Goal: Task Accomplishment & Management: Use online tool/utility

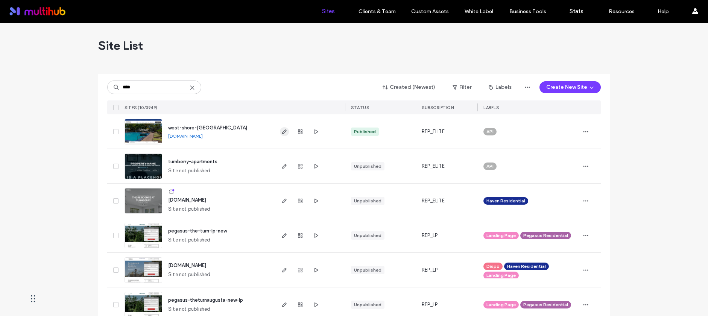
type input "****"
click at [280, 129] on span "button" at bounding box center [284, 131] width 9 height 9
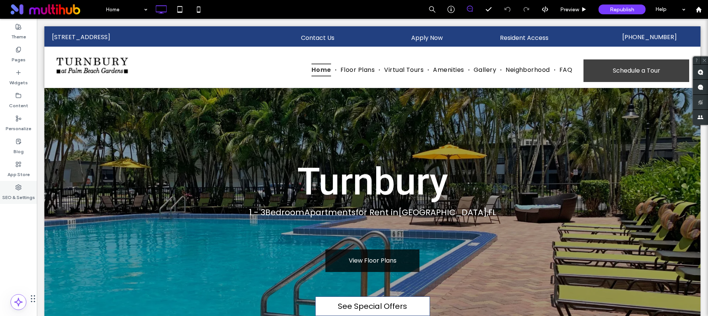
click at [18, 184] on icon at bounding box center [18, 187] width 6 height 6
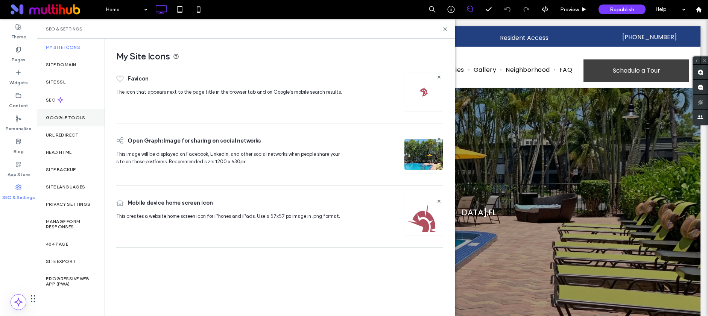
click at [55, 113] on div "Google Tools" at bounding box center [71, 117] width 68 height 17
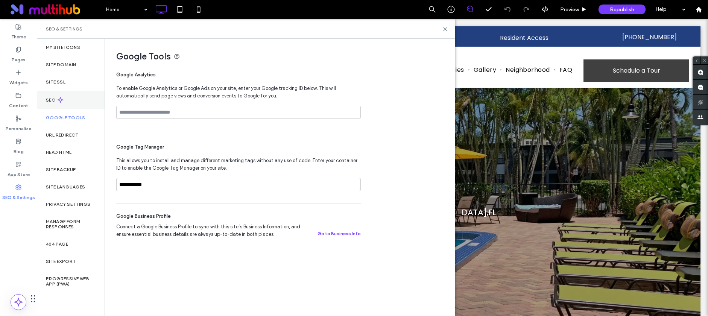
click at [56, 103] on div "SEO" at bounding box center [71, 100] width 68 height 18
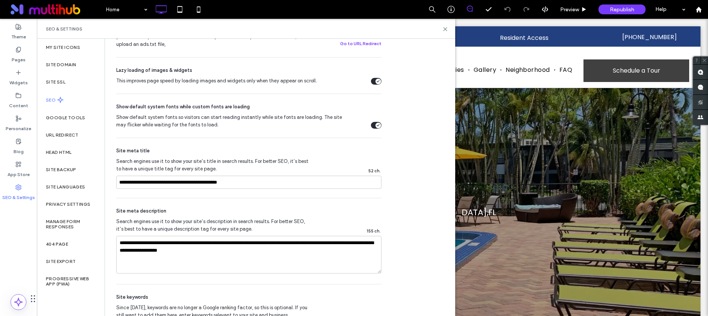
scroll to position [2, 0]
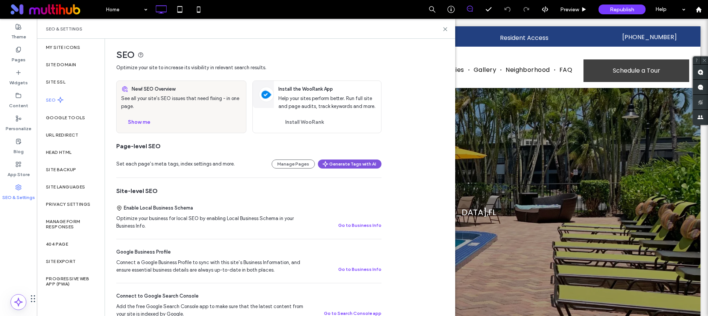
click at [354, 160] on button "Generate Tags with AI" at bounding box center [350, 164] width 64 height 9
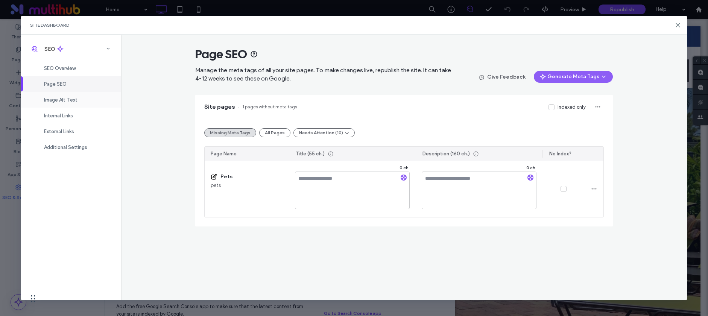
click at [78, 101] on div "Image Alt Text" at bounding box center [71, 100] width 100 height 16
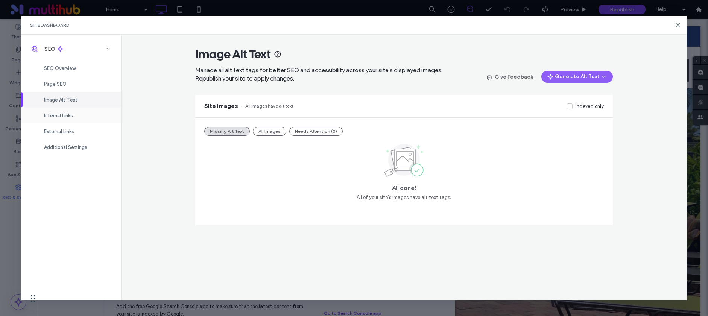
click at [67, 116] on span "Internal Links" at bounding box center [58, 116] width 29 height 6
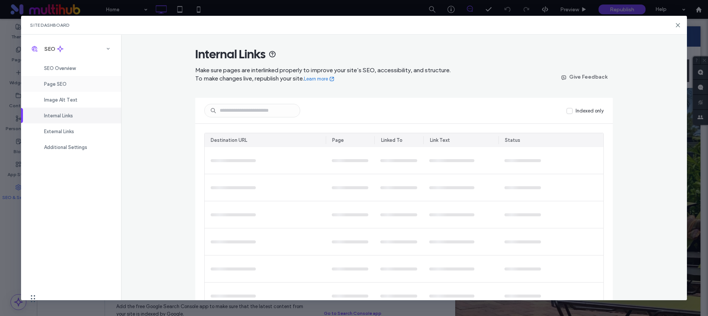
click at [60, 79] on div "Page SEO" at bounding box center [71, 84] width 100 height 16
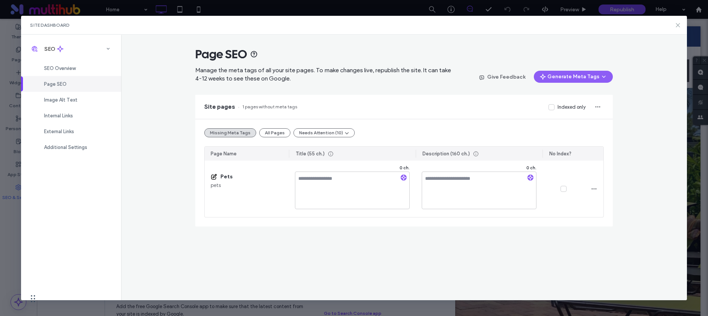
click at [675, 25] on icon at bounding box center [678, 25] width 6 height 6
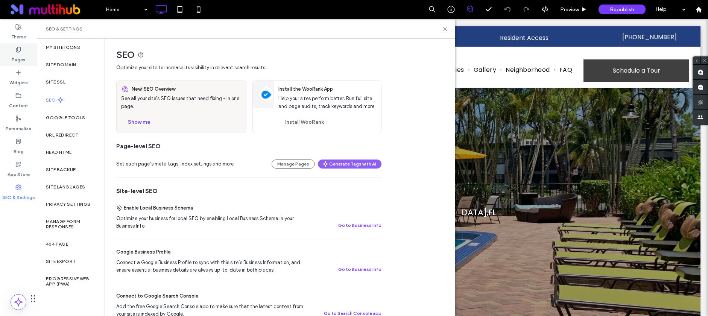
click at [14, 59] on label "Pages" at bounding box center [19, 58] width 14 height 11
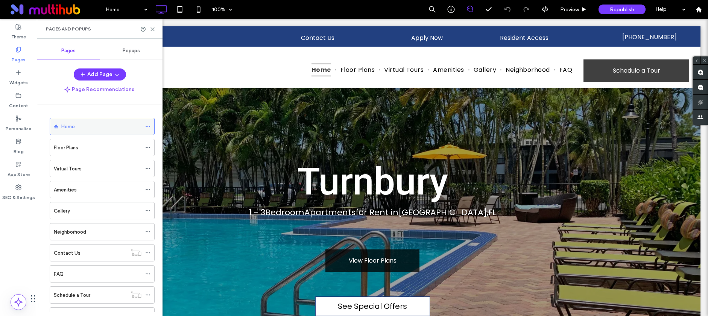
click at [145, 127] on div "Home" at bounding box center [102, 126] width 105 height 17
click at [149, 125] on icon at bounding box center [147, 126] width 5 height 5
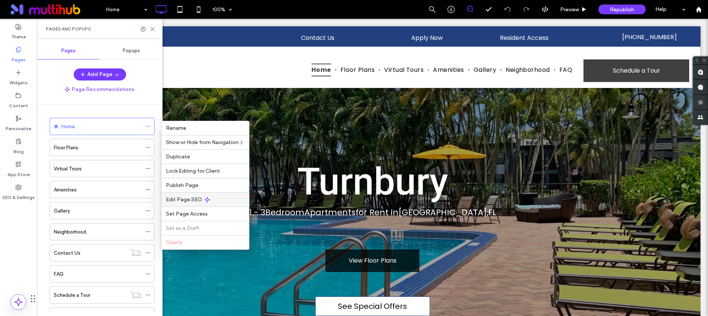
click at [181, 203] on span "Edit Page SEO" at bounding box center [184, 200] width 36 height 6
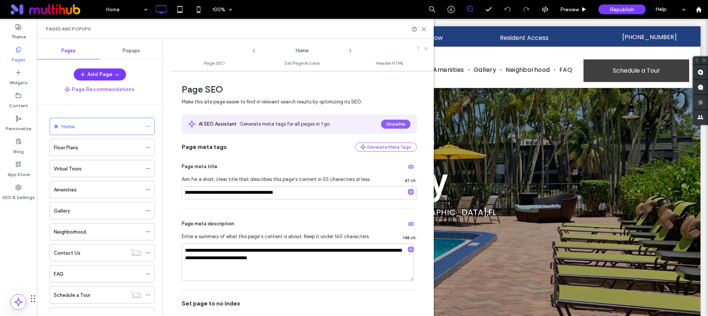
click at [350, 50] on icon at bounding box center [350, 51] width 6 height 6
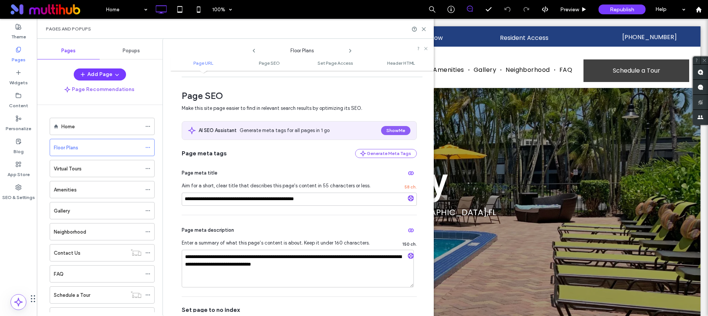
scroll to position [0, 0]
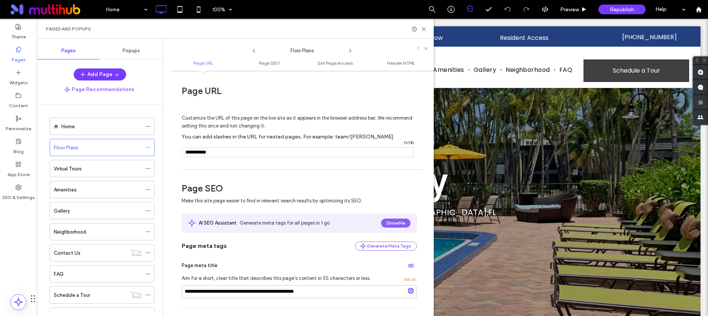
click at [351, 49] on icon at bounding box center [350, 51] width 6 height 6
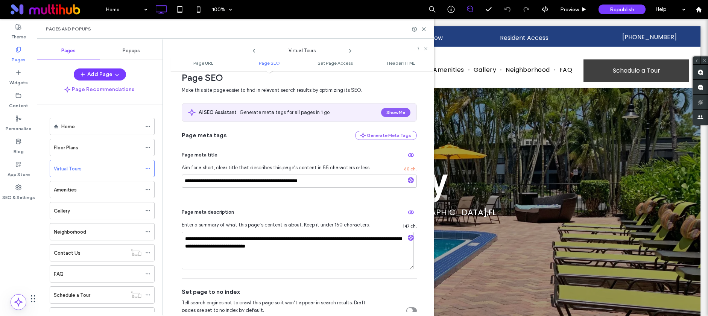
scroll to position [100, 0]
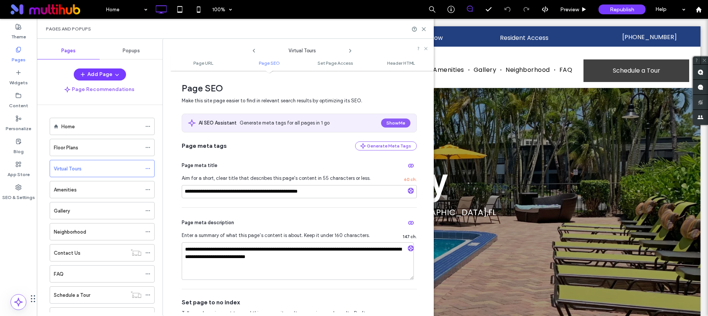
click at [347, 48] on icon at bounding box center [350, 51] width 6 height 6
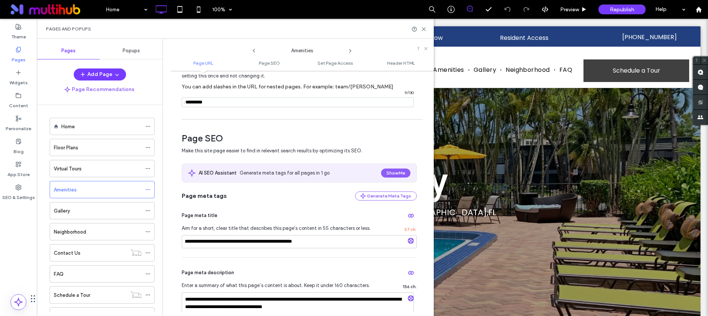
scroll to position [227, 0]
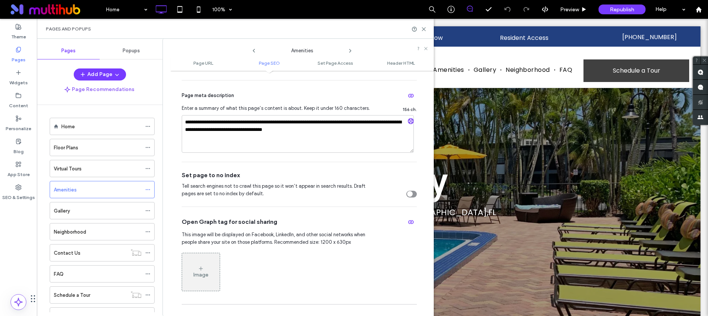
click at [350, 48] on icon at bounding box center [350, 51] width 6 height 6
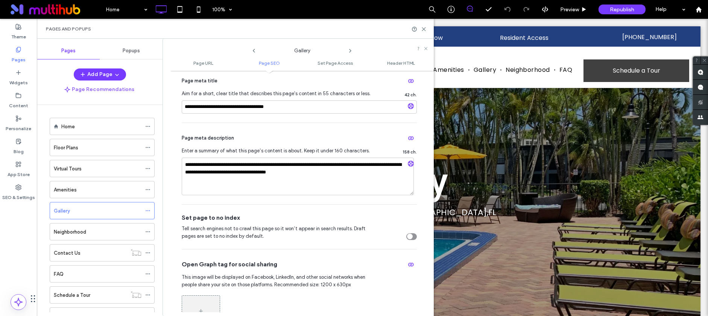
scroll to position [186, 0]
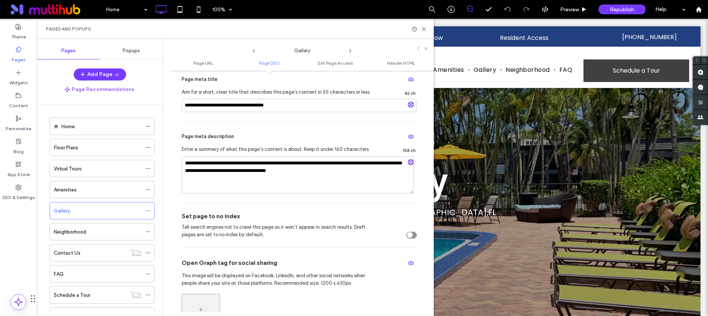
click at [349, 48] on icon at bounding box center [350, 51] width 6 height 6
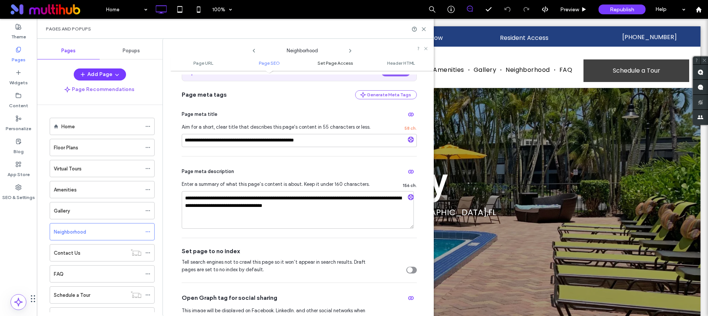
scroll to position [161, 0]
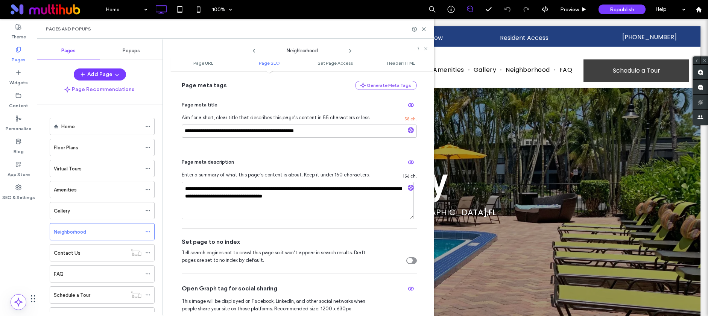
click at [350, 49] on icon at bounding box center [350, 51] width 6 height 6
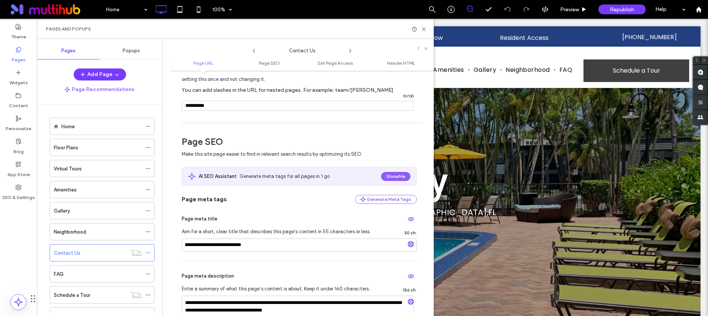
scroll to position [251, 0]
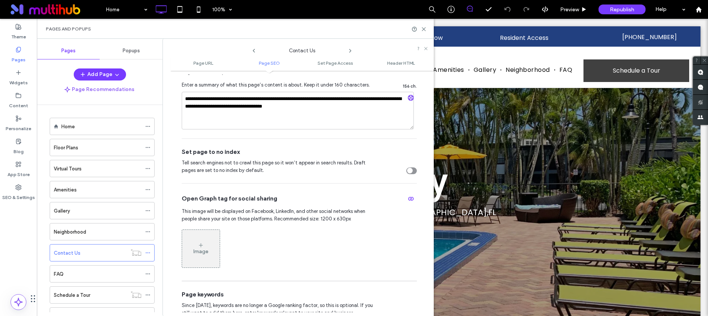
click at [350, 50] on icon at bounding box center [350, 51] width 6 height 6
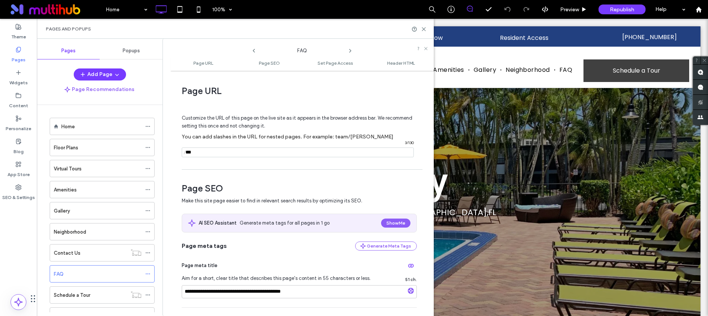
scroll to position [494, 0]
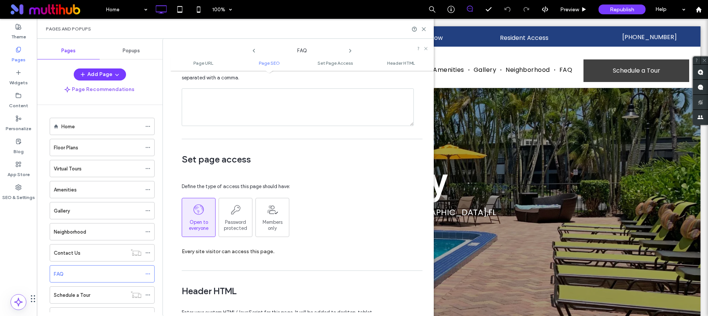
click at [350, 49] on use at bounding box center [351, 50] width 2 height 3
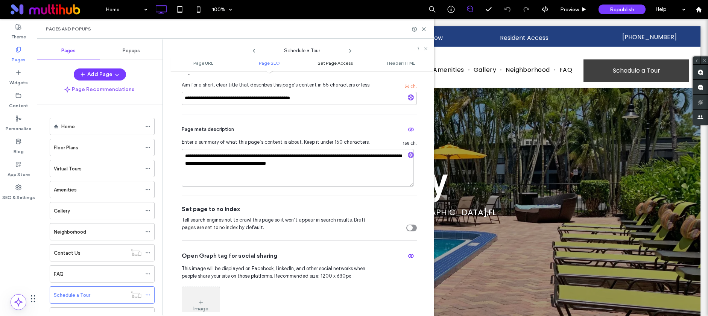
scroll to position [353, 0]
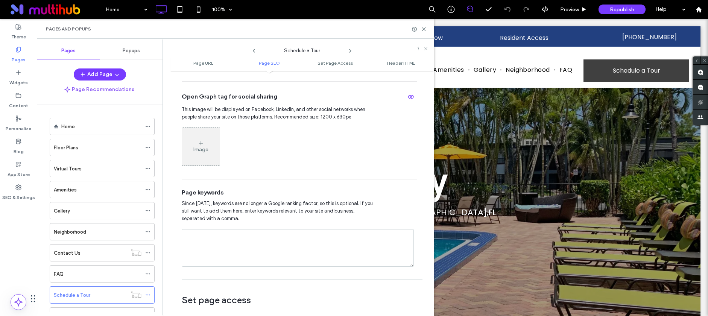
click at [352, 48] on icon at bounding box center [350, 51] width 6 height 6
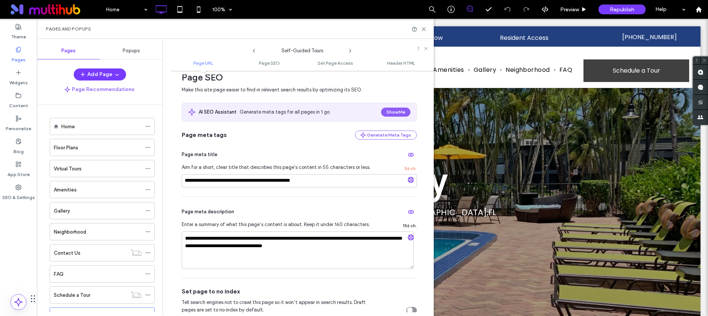
scroll to position [262, 0]
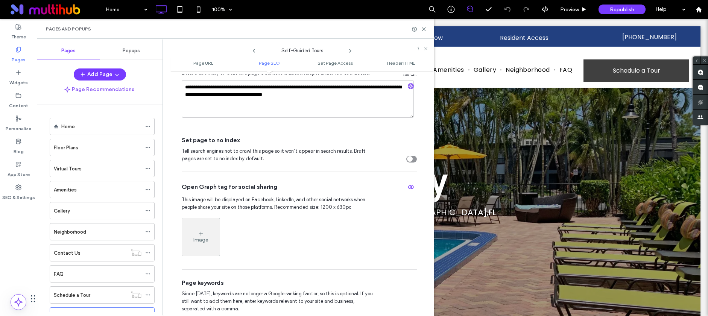
click at [347, 48] on icon at bounding box center [350, 51] width 6 height 6
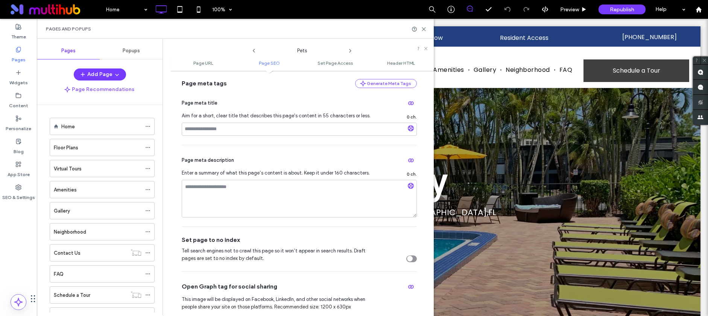
scroll to position [334, 0]
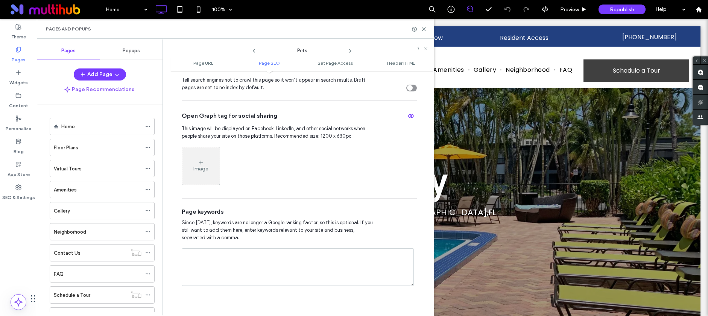
click at [350, 49] on icon at bounding box center [350, 51] width 6 height 6
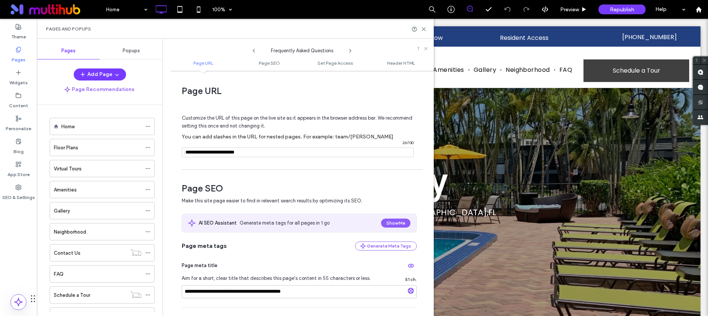
scroll to position [353, 0]
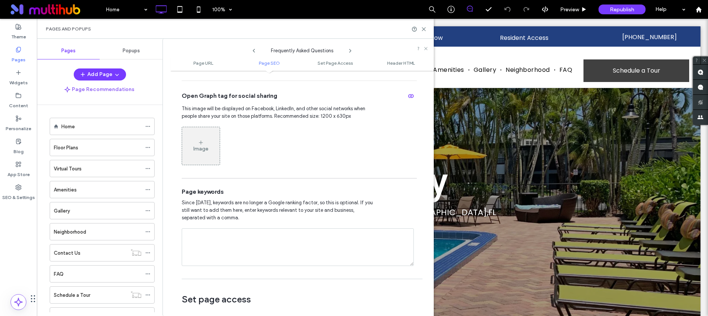
click at [351, 46] on span at bounding box center [350, 49] width 6 height 10
click at [351, 48] on icon at bounding box center [350, 51] width 6 height 6
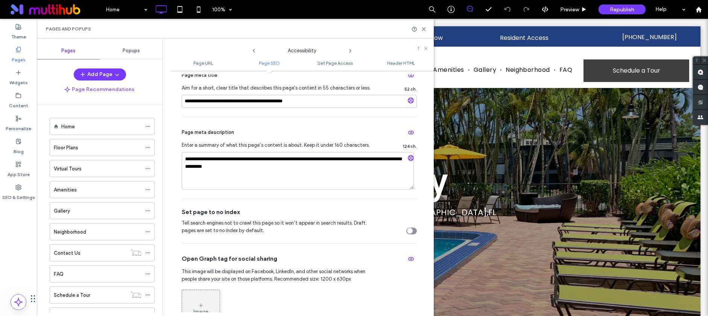
scroll to position [223, 0]
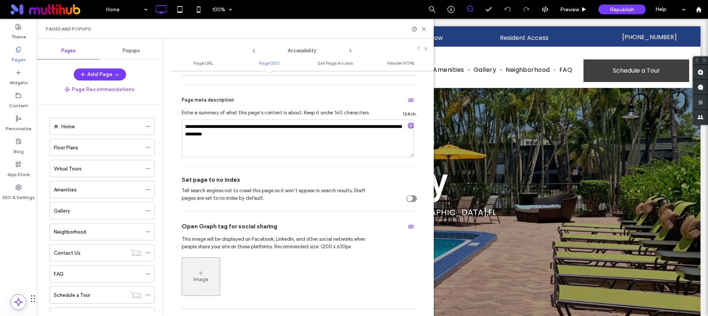
click at [350, 44] on span at bounding box center [350, 49] width 6 height 10
click at [350, 50] on icon at bounding box center [350, 51] width 6 height 6
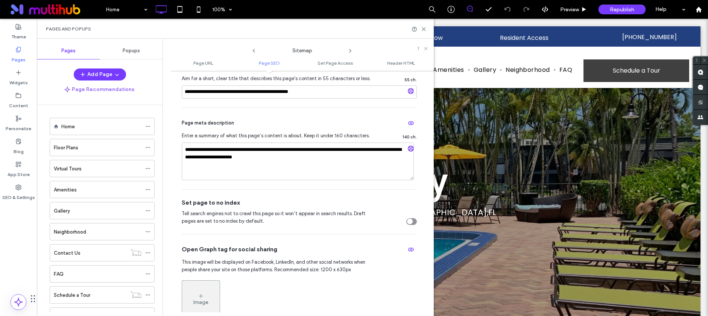
scroll to position [358, 0]
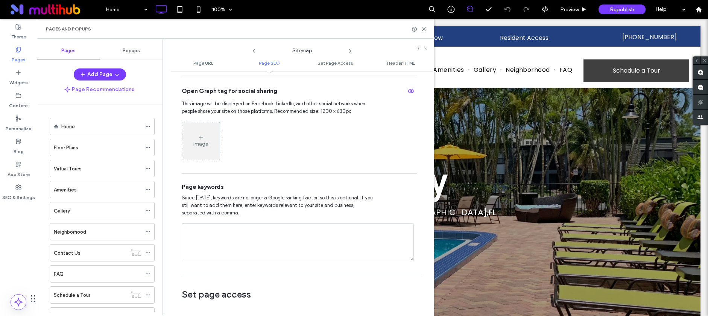
click at [347, 50] on icon at bounding box center [350, 51] width 6 height 6
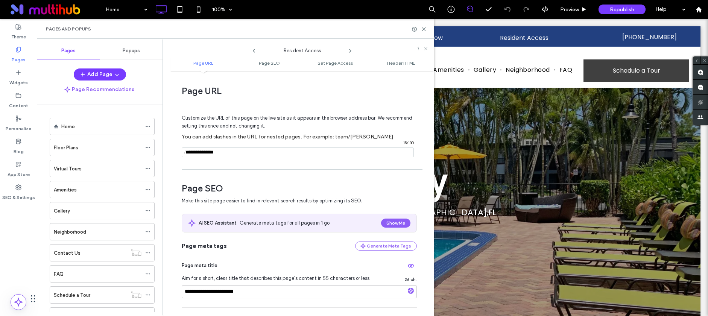
scroll to position [246, 0]
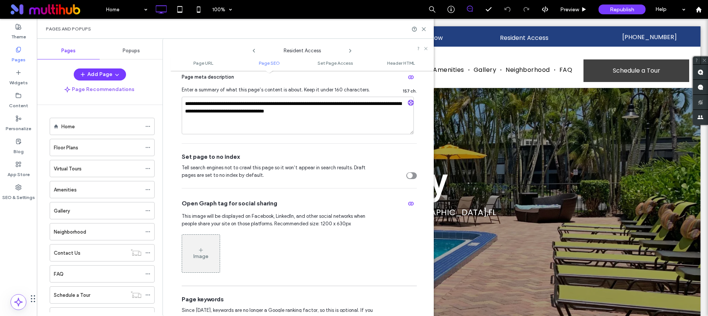
click at [351, 50] on icon at bounding box center [350, 51] width 6 height 6
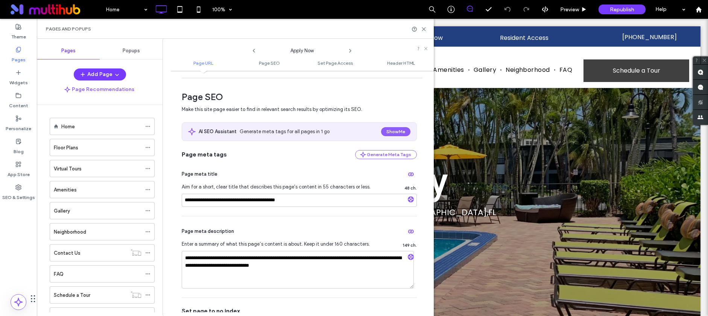
scroll to position [158, 0]
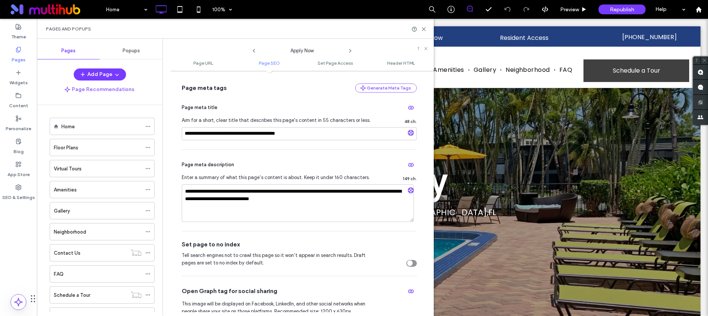
click at [352, 49] on icon at bounding box center [350, 51] width 6 height 6
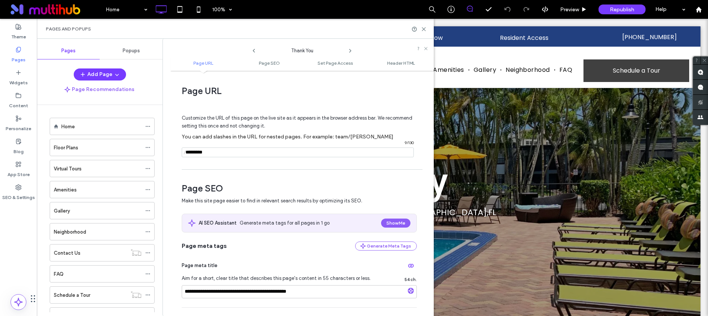
scroll to position [146, 0]
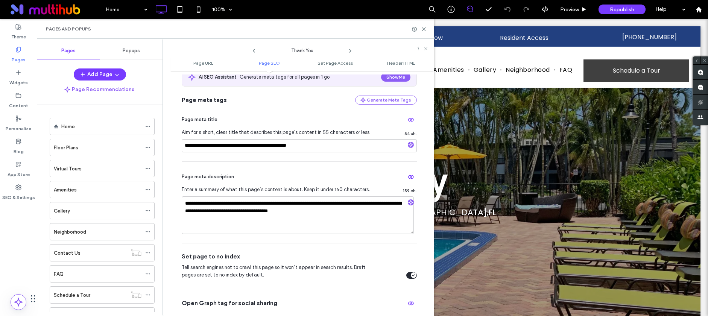
click at [347, 50] on icon at bounding box center [350, 51] width 6 height 6
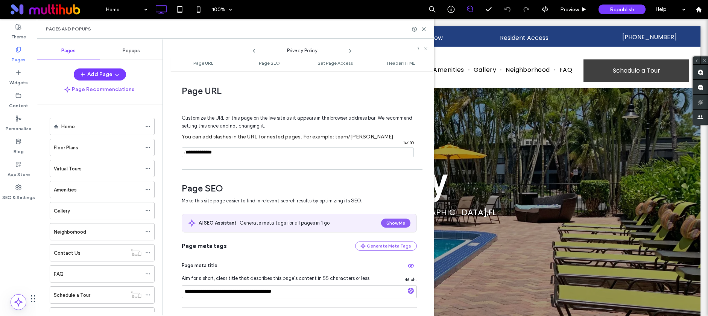
click at [349, 50] on icon at bounding box center [350, 51] width 6 height 6
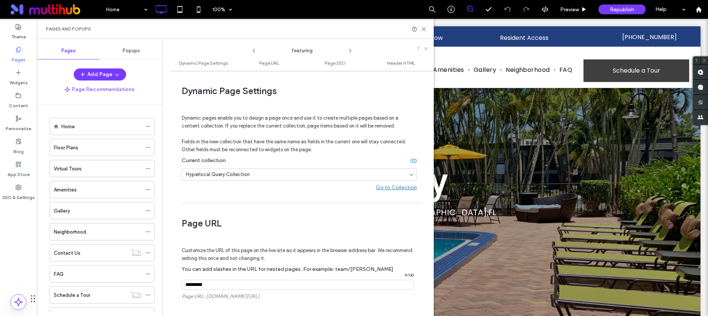
click at [349, 50] on icon at bounding box center [350, 51] width 6 height 6
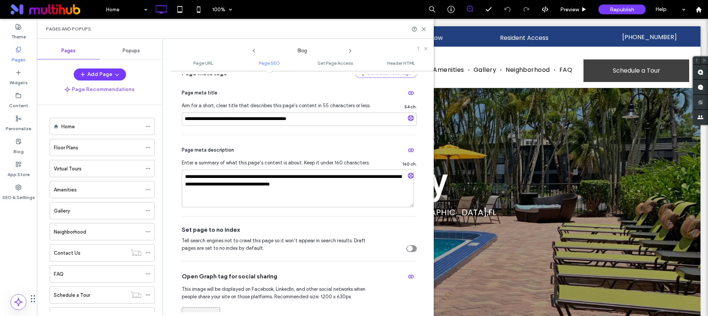
scroll to position [258, 0]
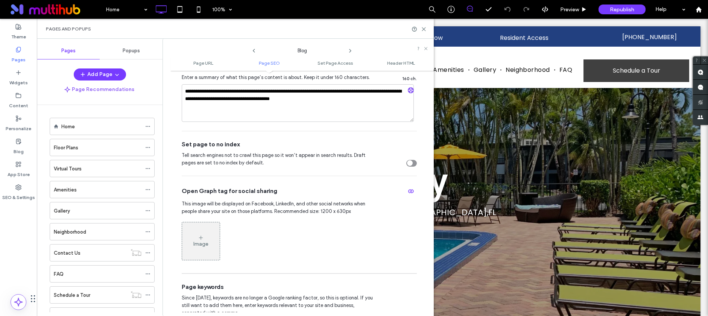
click at [351, 50] on use at bounding box center [351, 50] width 2 height 3
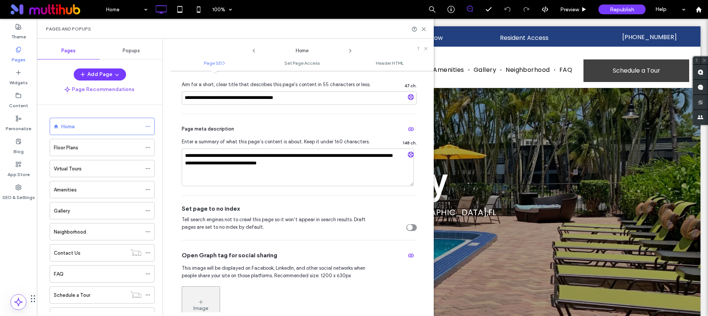
scroll to position [161, 0]
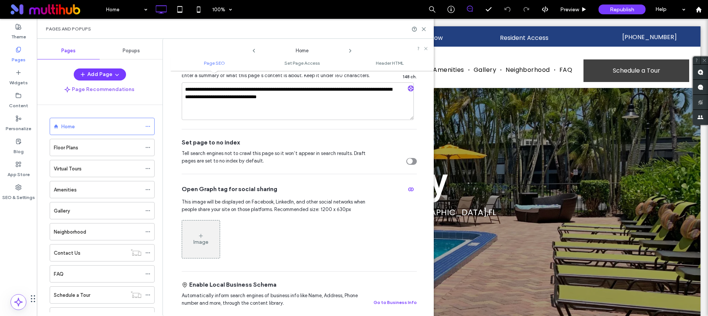
click at [350, 49] on icon at bounding box center [350, 51] width 6 height 6
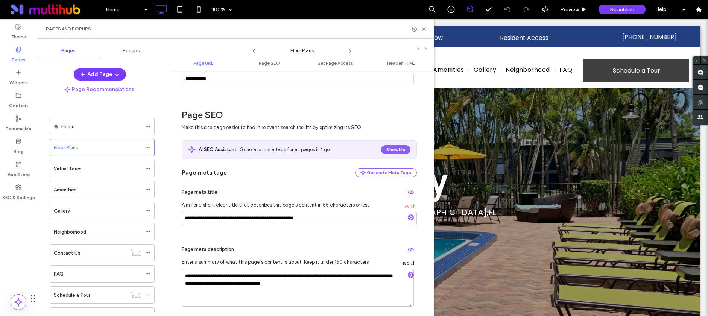
scroll to position [154, 0]
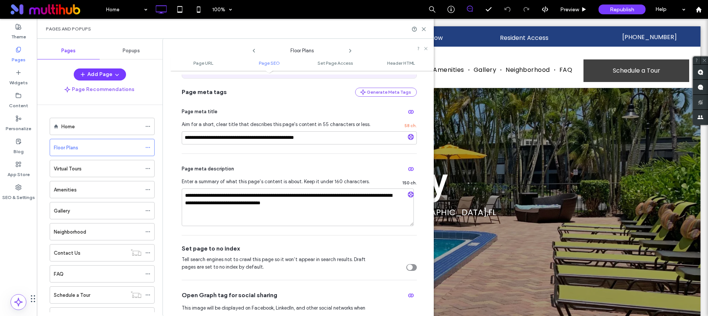
click at [352, 50] on icon at bounding box center [350, 51] width 6 height 6
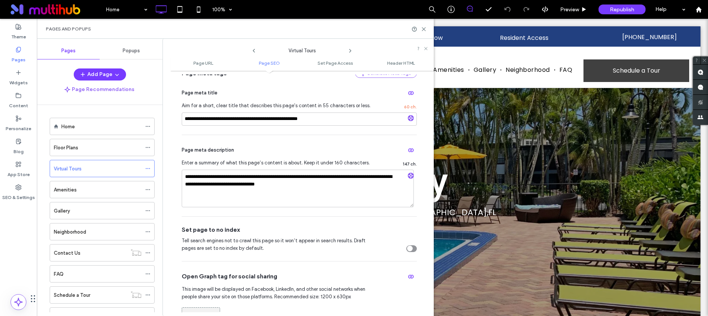
scroll to position [456, 0]
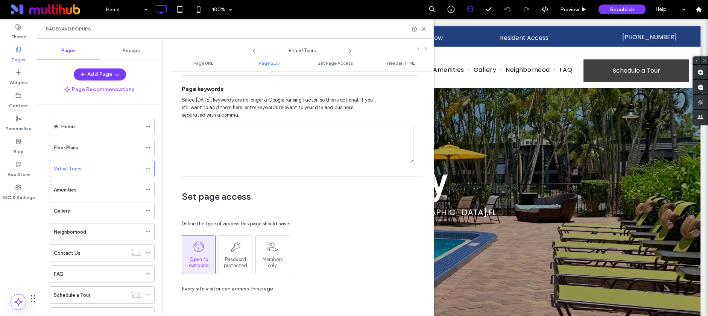
click at [349, 46] on span at bounding box center [350, 49] width 6 height 10
click at [349, 49] on icon at bounding box center [350, 51] width 6 height 6
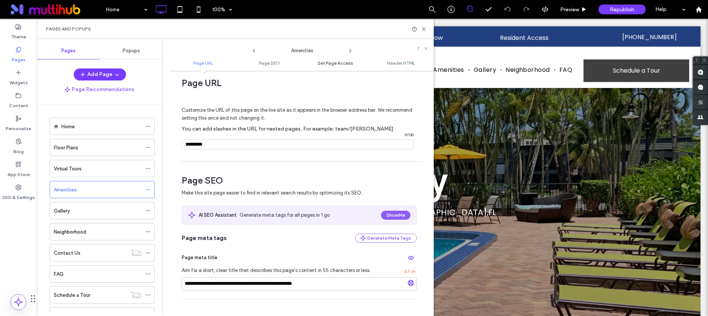
scroll to position [17, 0]
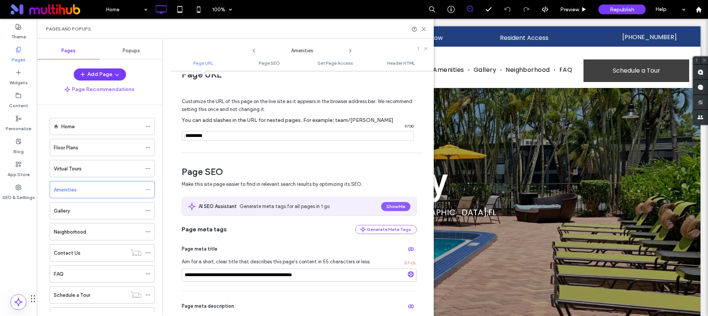
click at [350, 49] on icon at bounding box center [350, 51] width 6 height 6
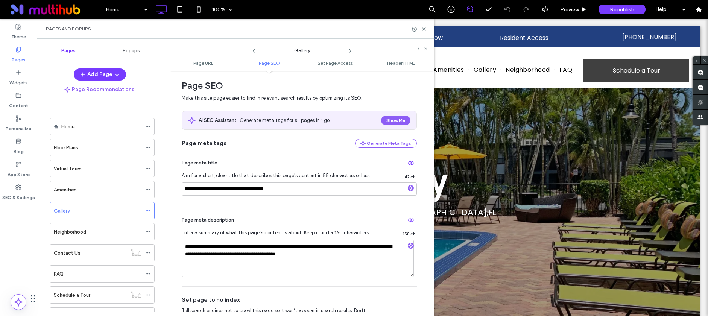
scroll to position [158, 0]
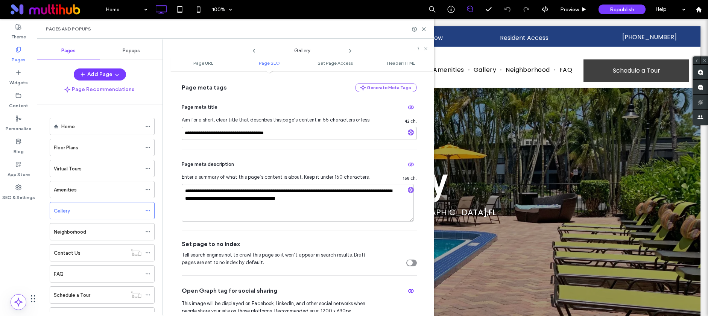
click at [348, 48] on icon at bounding box center [350, 51] width 6 height 6
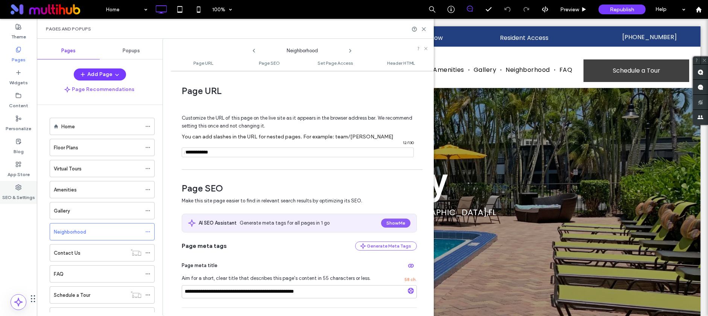
click at [22, 187] on div "SEO & Settings" at bounding box center [18, 192] width 37 height 23
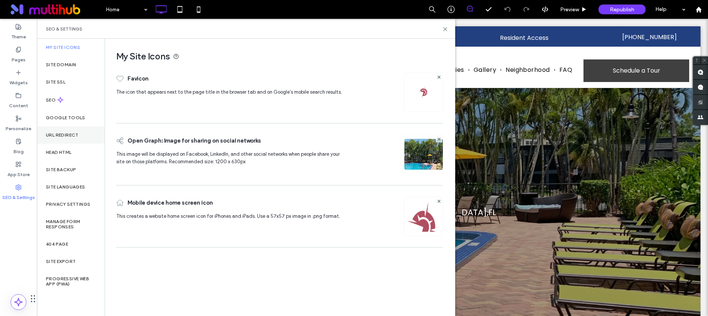
click at [70, 130] on div "URL Redirect" at bounding box center [71, 134] width 68 height 17
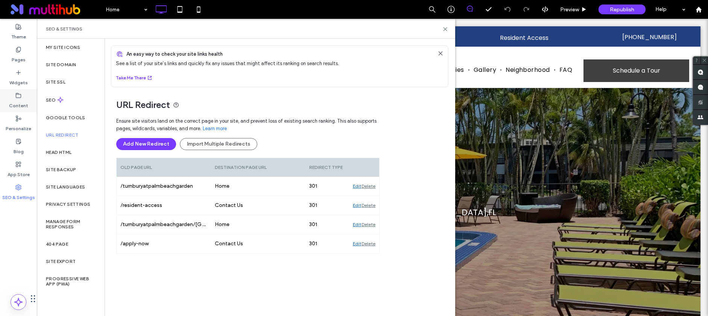
click at [14, 96] on div "Content" at bounding box center [18, 100] width 37 height 23
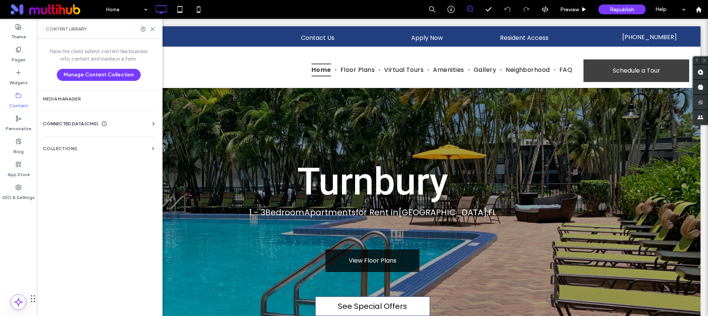
click at [61, 143] on section "Collections" at bounding box center [98, 148] width 123 height 17
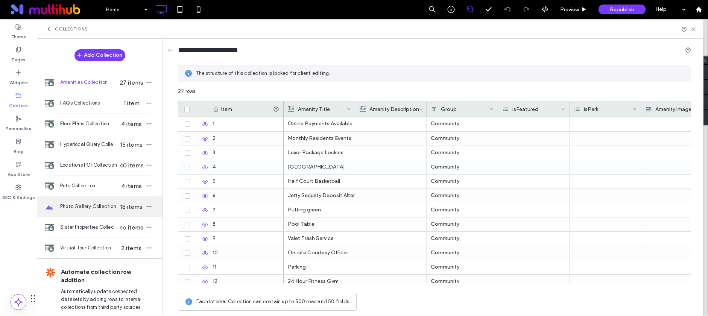
click at [87, 210] on div "Photo Gallery Collection 18 items" at bounding box center [100, 207] width 126 height 20
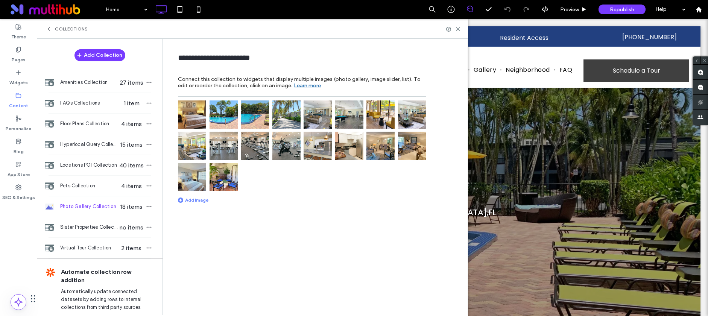
click at [196, 114] on img at bounding box center [192, 115] width 28 height 28
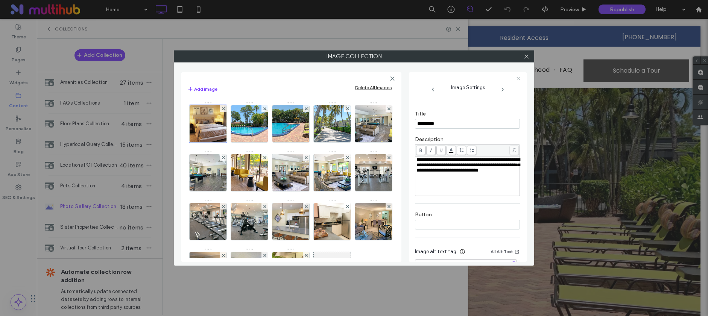
scroll to position [177, 0]
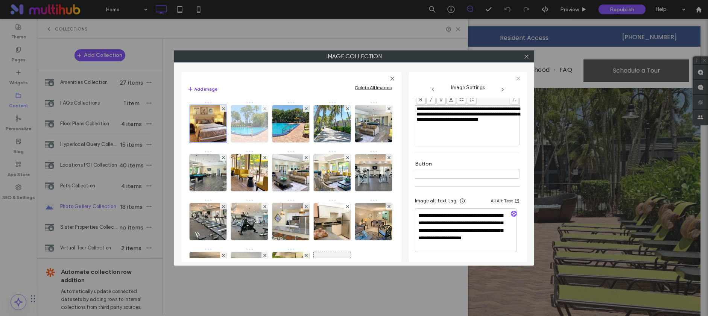
click at [241, 125] on img at bounding box center [249, 123] width 49 height 37
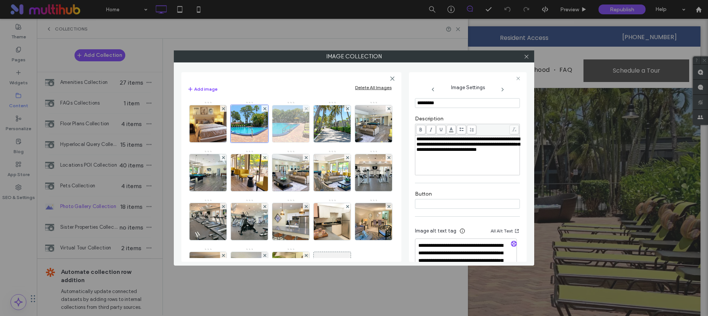
click at [286, 132] on img at bounding box center [291, 123] width 49 height 37
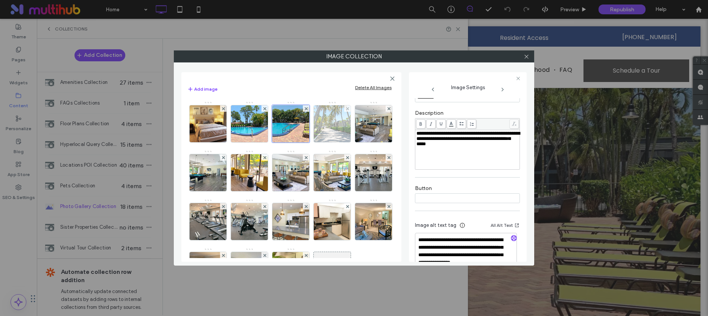
click at [329, 133] on img at bounding box center [332, 123] width 49 height 37
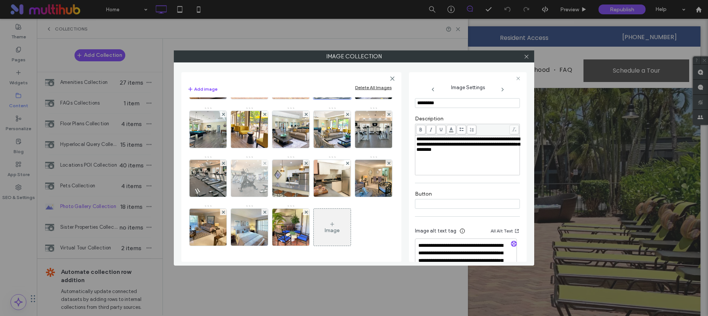
scroll to position [67, 0]
click at [274, 160] on img at bounding box center [249, 178] width 49 height 37
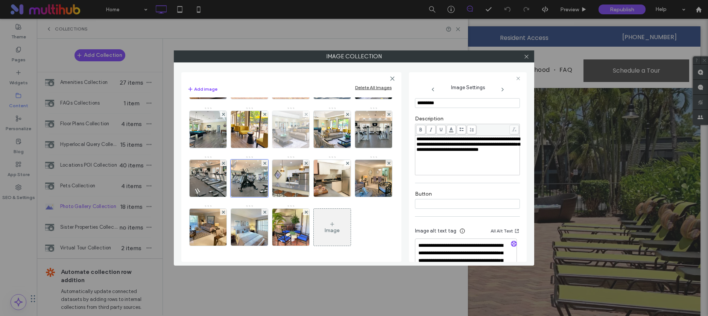
click at [316, 111] on img at bounding box center [291, 129] width 49 height 37
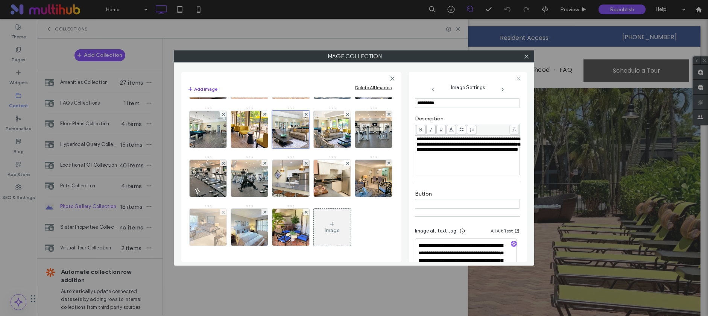
click at [233, 209] on img at bounding box center [208, 227] width 49 height 37
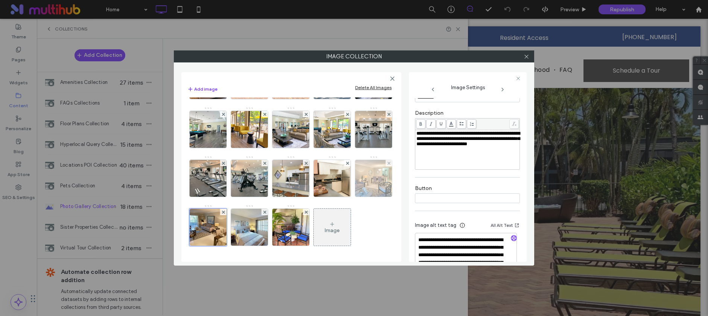
click at [349, 197] on img at bounding box center [373, 178] width 49 height 37
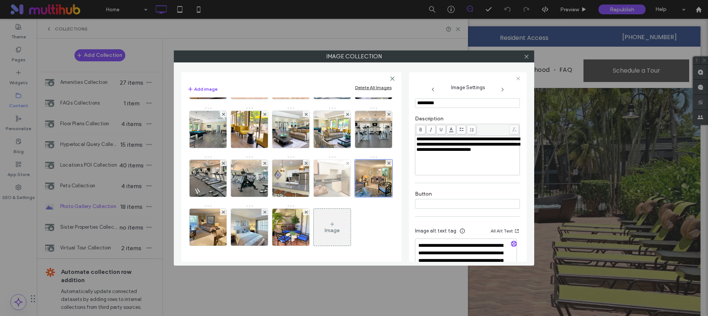
click at [308, 197] on img at bounding box center [332, 178] width 49 height 37
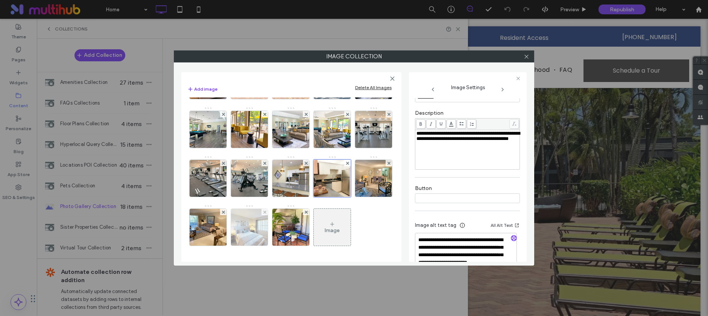
click at [267, 246] on img at bounding box center [291, 227] width 49 height 37
click at [225, 246] on img at bounding box center [249, 227] width 49 height 37
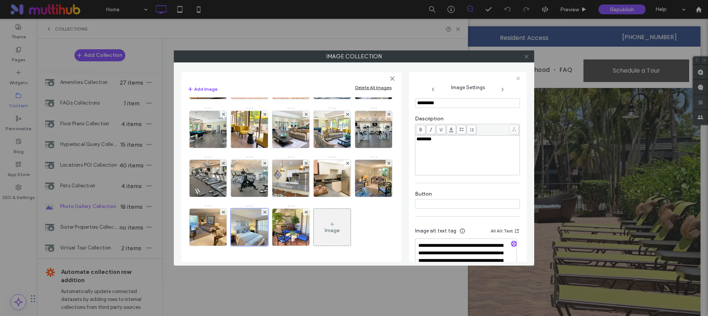
click at [527, 58] on icon at bounding box center [527, 57] width 6 height 6
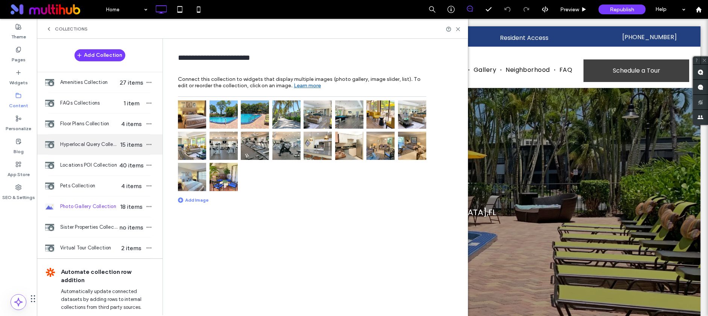
click at [101, 135] on div "Hyperlocal Query Collection 15 items" at bounding box center [100, 144] width 126 height 20
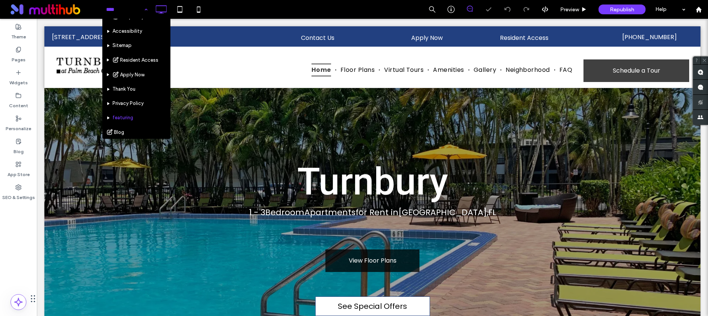
scroll to position [0, 0]
